Goal: Information Seeking & Learning: Find specific fact

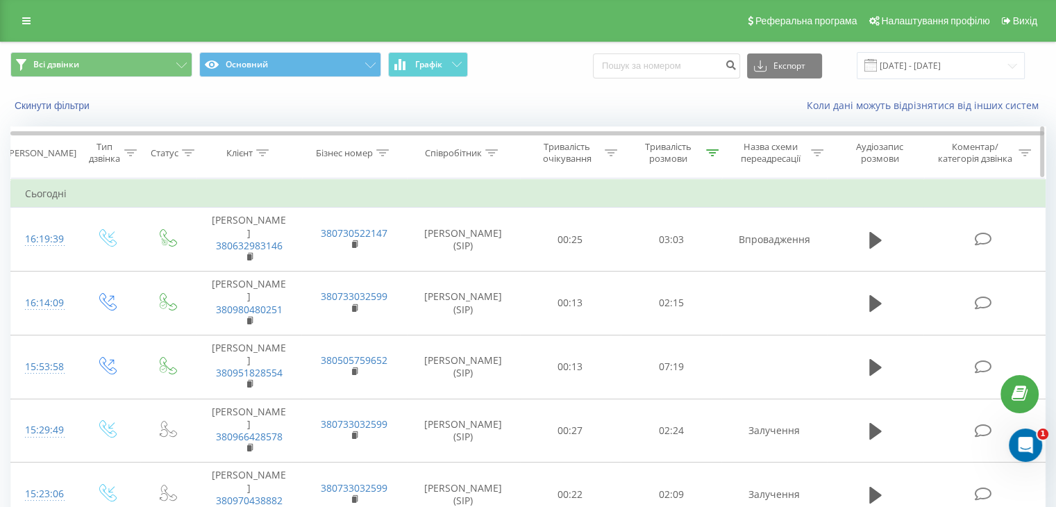
click at [711, 151] on icon at bounding box center [712, 152] width 12 height 7
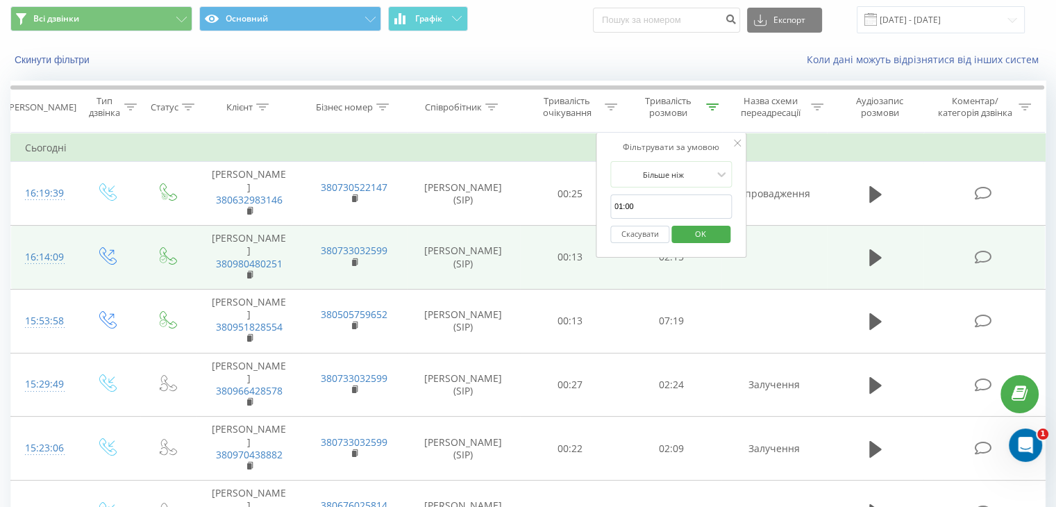
scroll to position [69, 0]
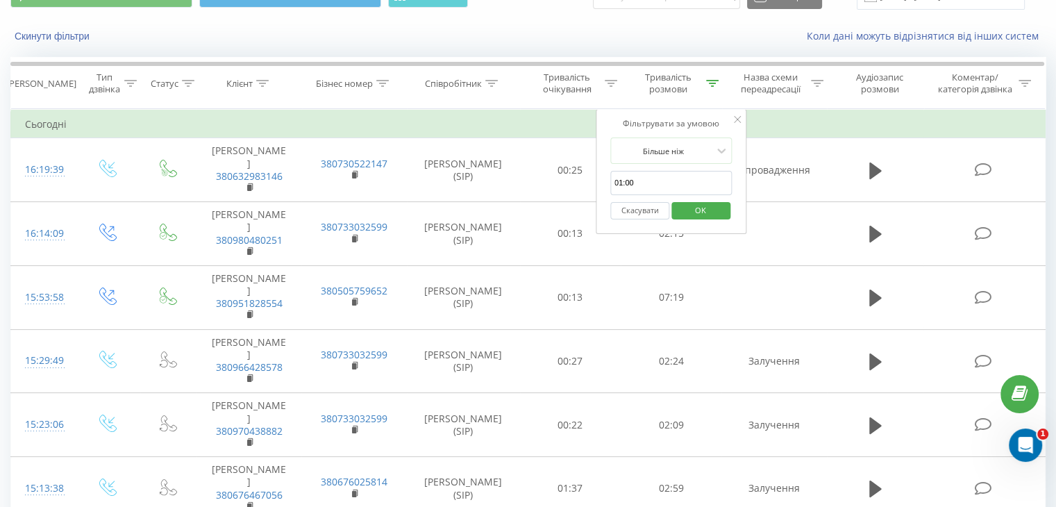
click at [637, 206] on button "Скасувати" at bounding box center [639, 210] width 59 height 17
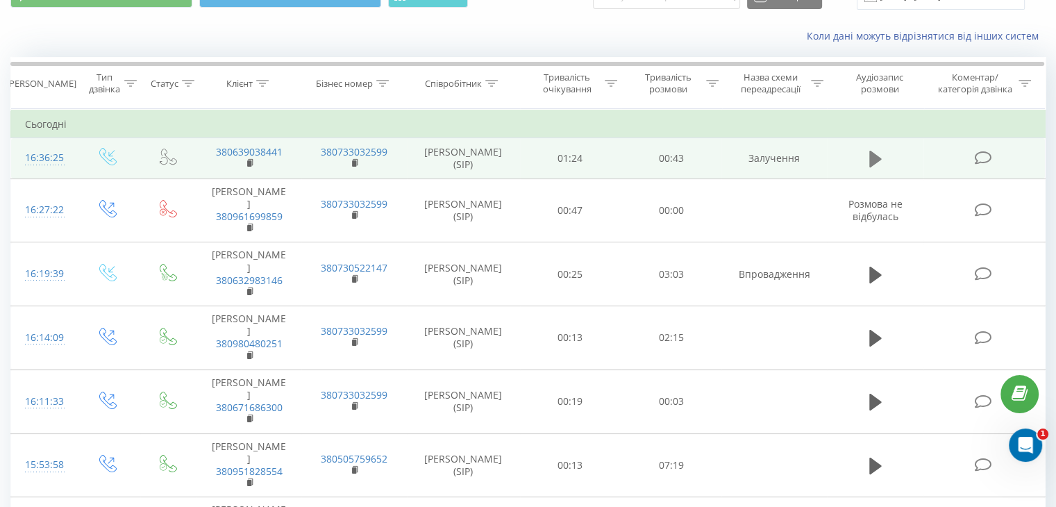
click at [867, 151] on button at bounding box center [875, 159] width 21 height 21
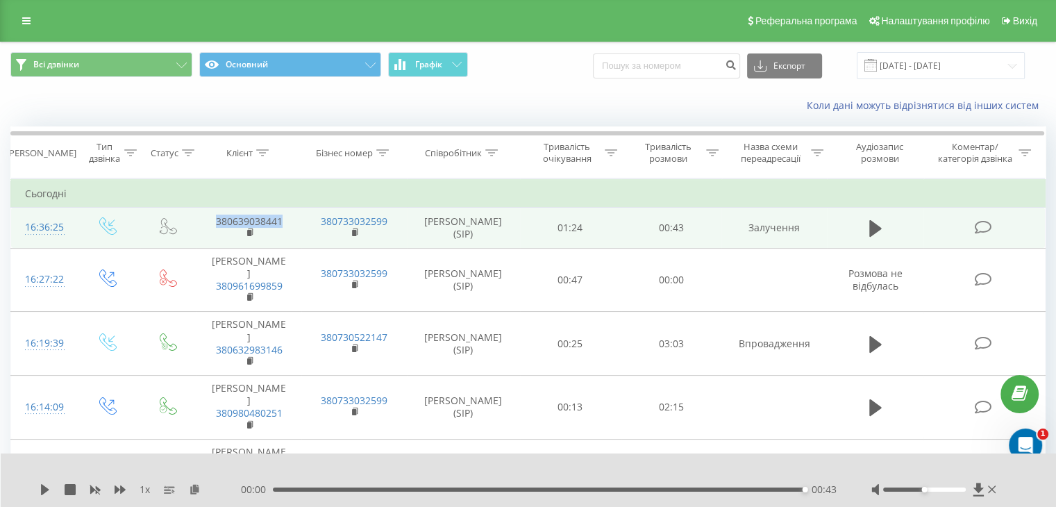
drag, startPoint x: 289, startPoint y: 217, endPoint x: 209, endPoint y: 214, distance: 79.9
click at [209, 214] on td "380639038441" at bounding box center [248, 228] width 105 height 40
copy link "380639038441"
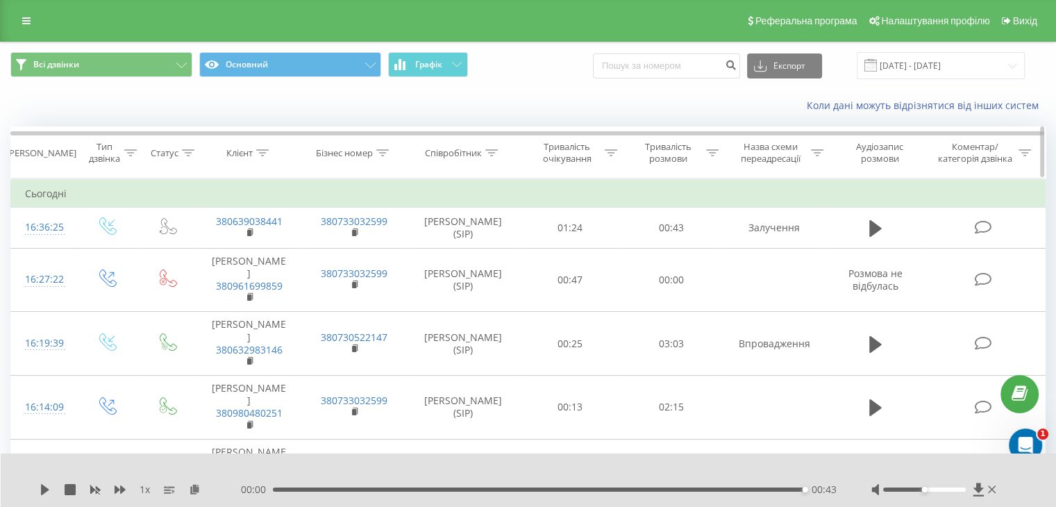
click at [713, 153] on icon at bounding box center [712, 152] width 12 height 7
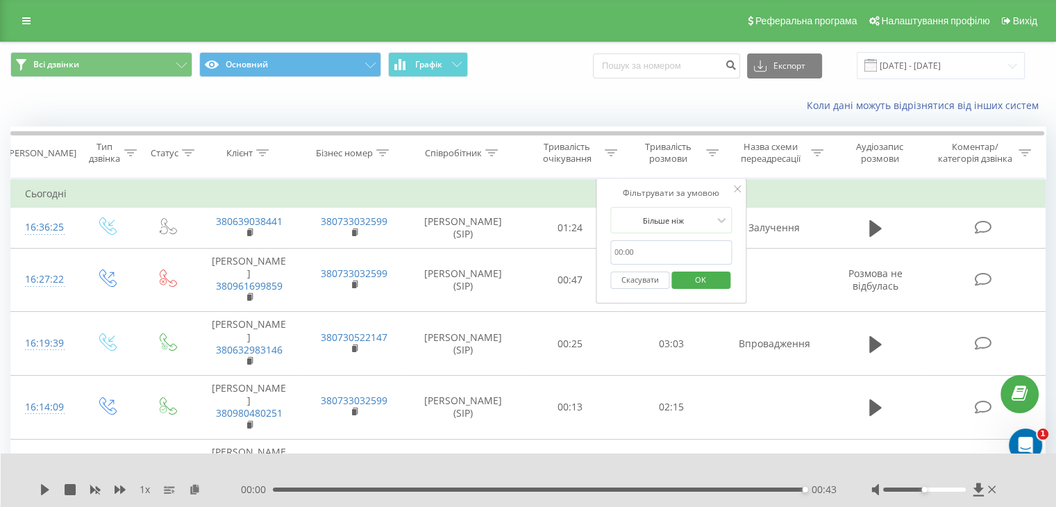
click at [646, 251] on input "01:00" at bounding box center [671, 252] width 122 height 24
click at [709, 278] on span "OK" at bounding box center [700, 280] width 39 height 22
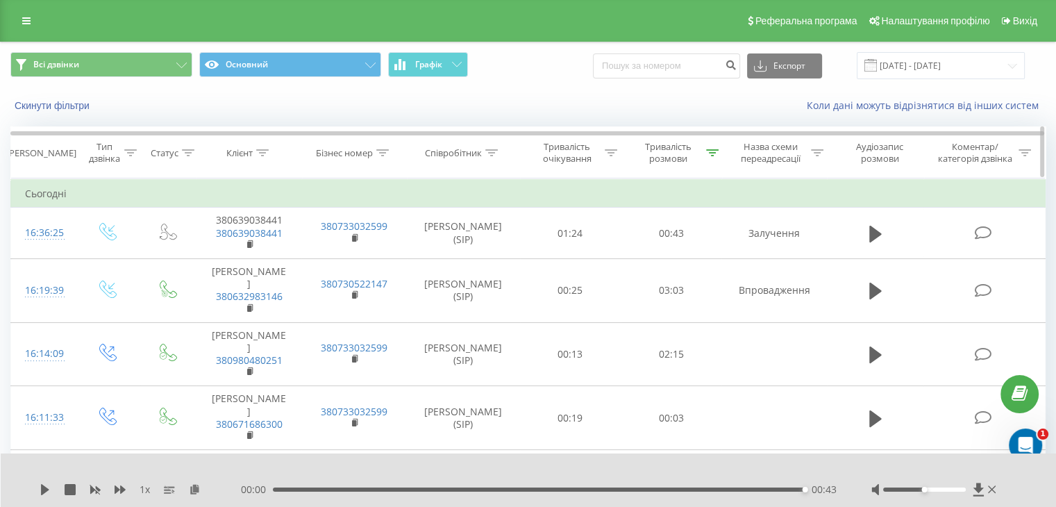
click at [715, 151] on icon at bounding box center [712, 152] width 12 height 7
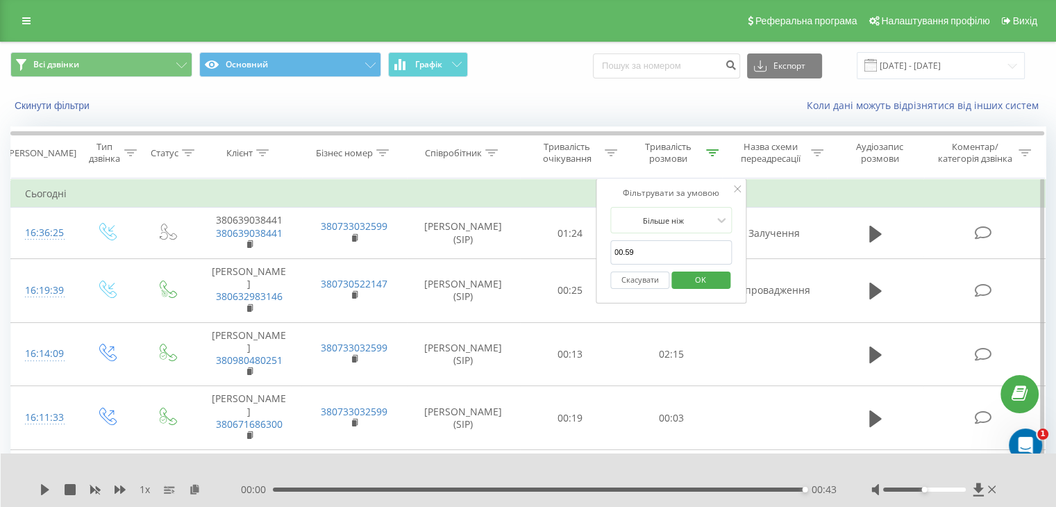
click at [643, 249] on input "00.59" at bounding box center [671, 252] width 122 height 24
click at [655, 251] on input "00.59" at bounding box center [671, 252] width 122 height 24
drag, startPoint x: 647, startPoint y: 251, endPoint x: 638, endPoint y: 251, distance: 9.0
click at [643, 251] on input "00.59" at bounding box center [671, 252] width 122 height 24
click at [632, 249] on input "00.59" at bounding box center [671, 252] width 122 height 24
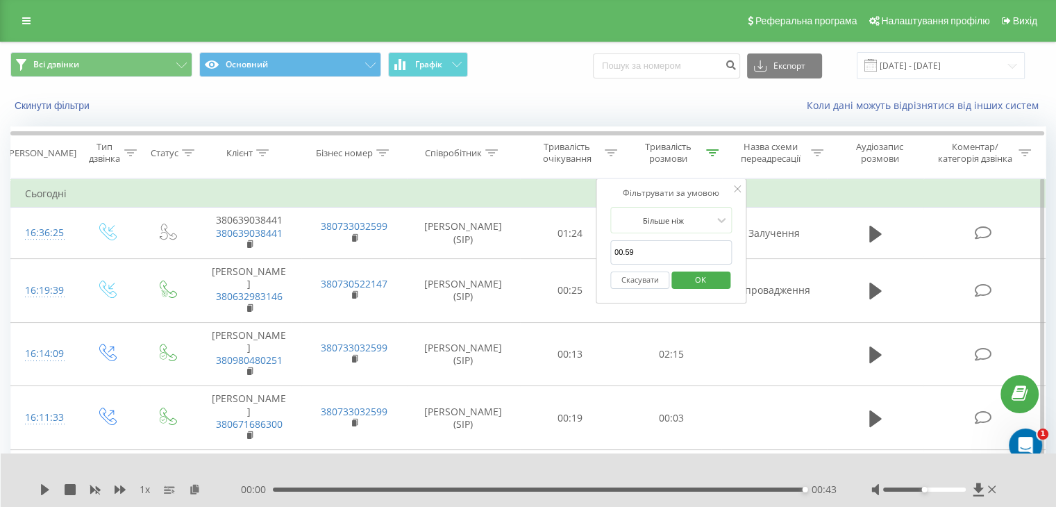
drag, startPoint x: 616, startPoint y: 249, endPoint x: 650, endPoint y: 248, distance: 33.3
click at [650, 248] on input "00.59" at bounding box center [671, 252] width 122 height 24
type input "01:00"
click at [707, 283] on span "OK" at bounding box center [700, 280] width 39 height 22
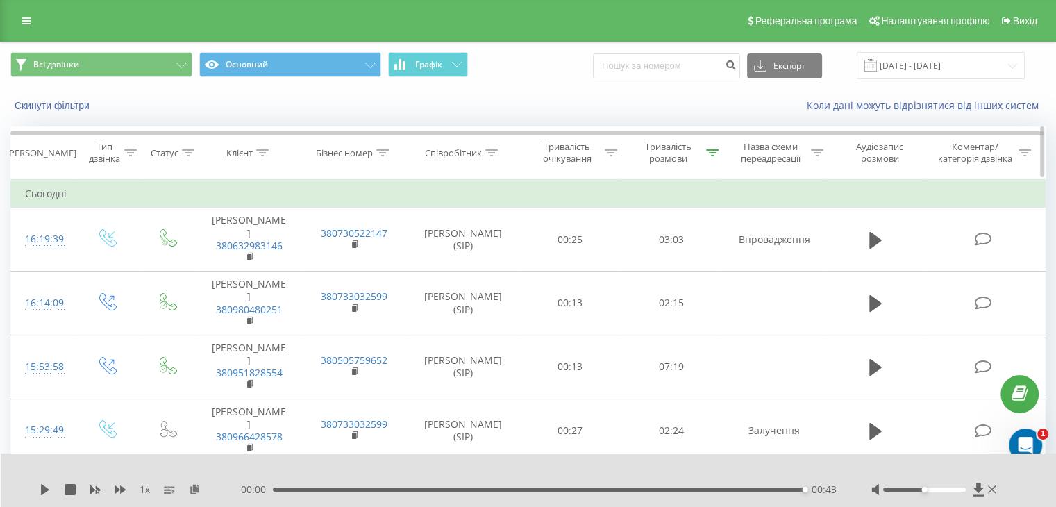
click at [818, 155] on div at bounding box center [817, 153] width 12 height 12
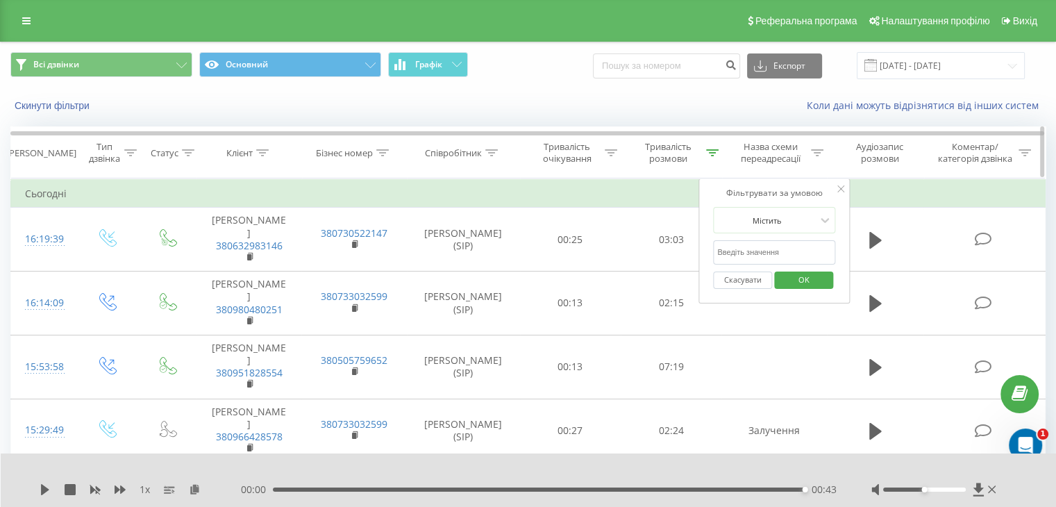
click at [710, 153] on icon at bounding box center [712, 152] width 12 height 7
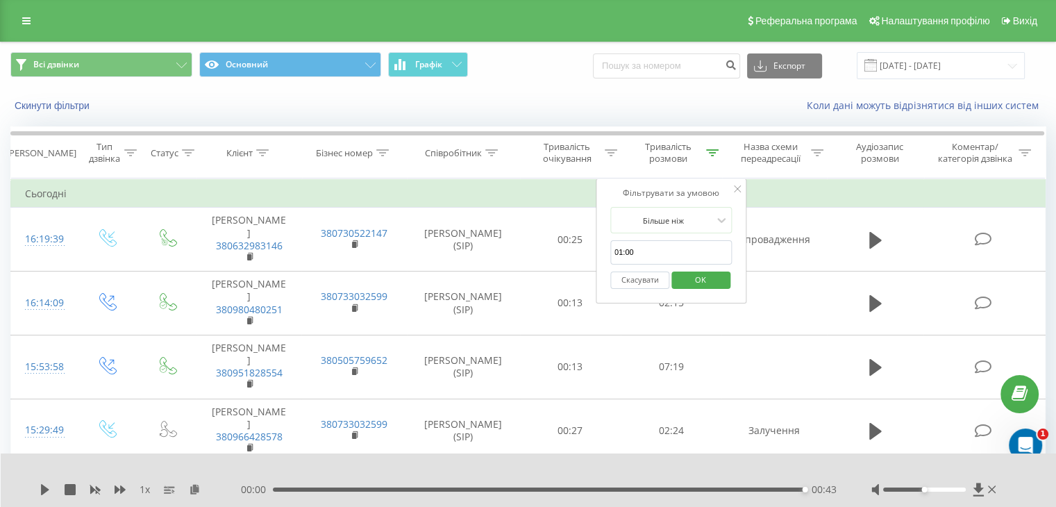
click at [636, 282] on button "Скасувати" at bounding box center [639, 279] width 59 height 17
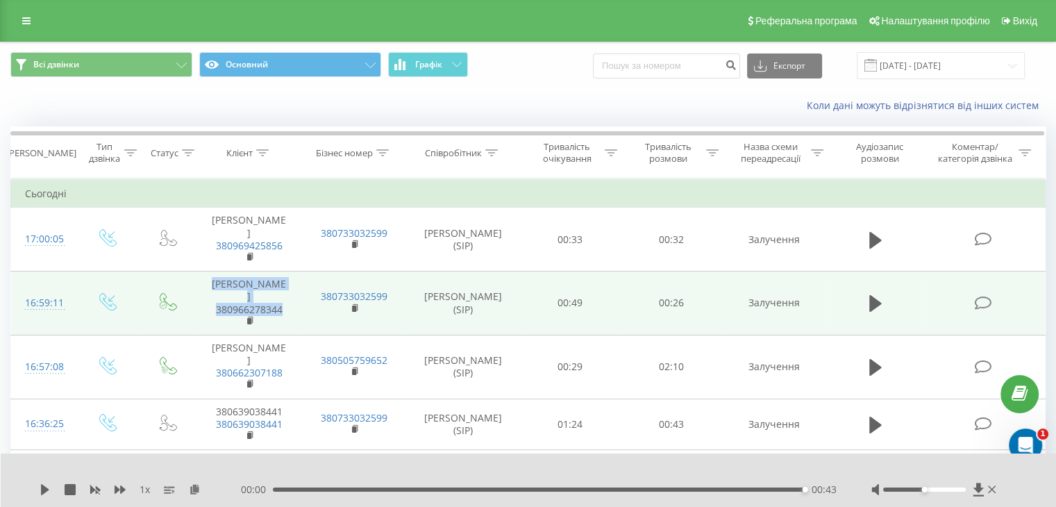
drag, startPoint x: 210, startPoint y: 289, endPoint x: 287, endPoint y: 314, distance: 80.6
click at [287, 314] on td "Власюк Оксана Анатоліївна 380966278344" at bounding box center [248, 303] width 105 height 64
copy td "Власюк Оксана Анатоліївна 380966278344"
click at [875, 312] on icon at bounding box center [875, 303] width 12 height 17
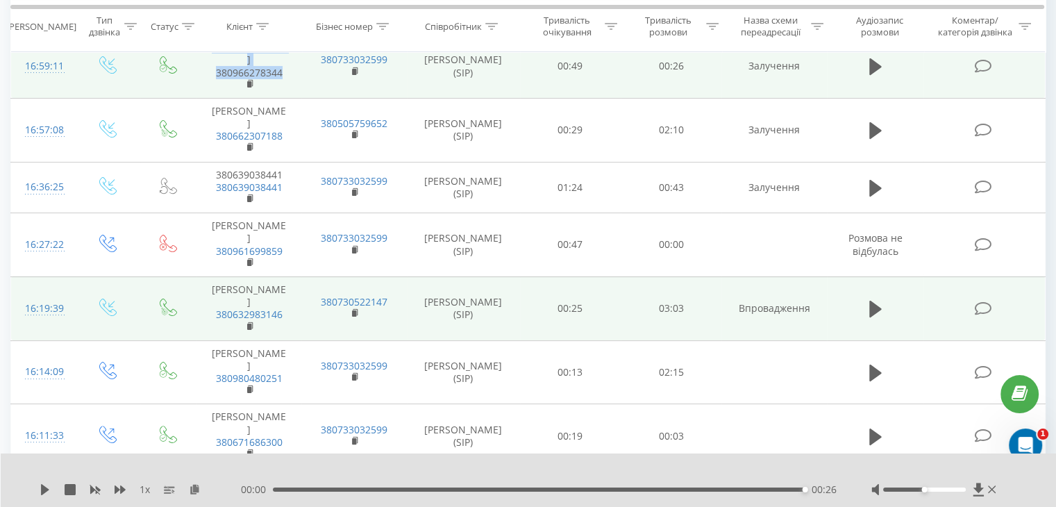
scroll to position [69, 0]
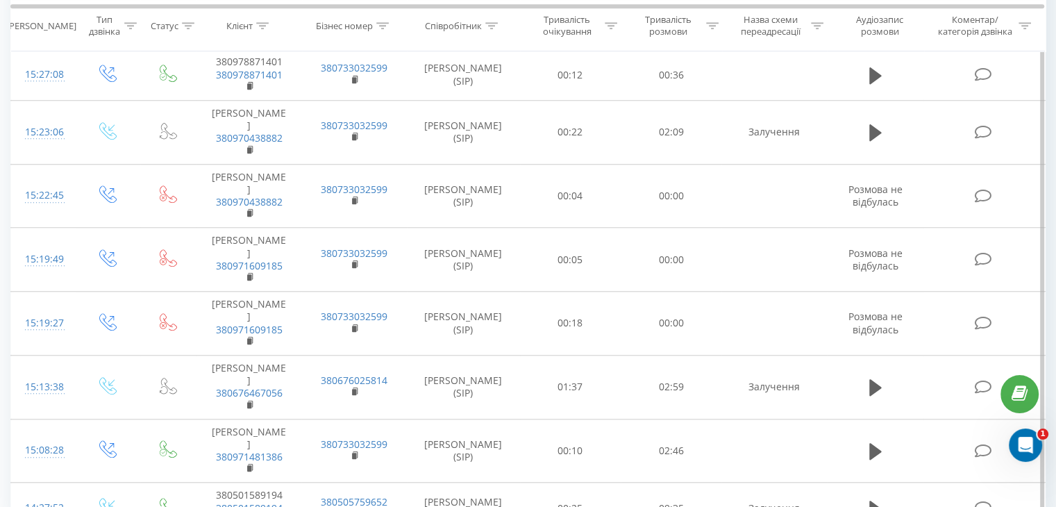
scroll to position [1355, 0]
